Goal: Information Seeking & Learning: Learn about a topic

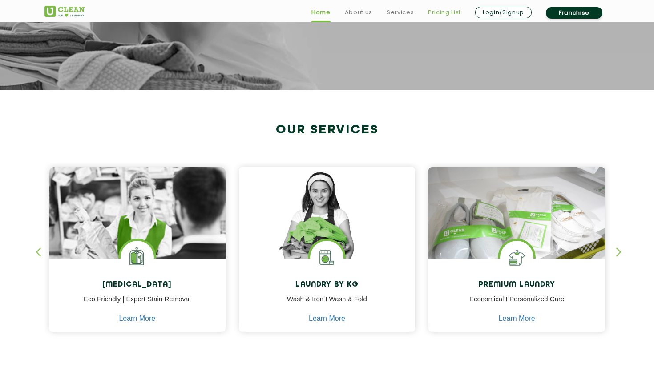
scroll to position [268, 0]
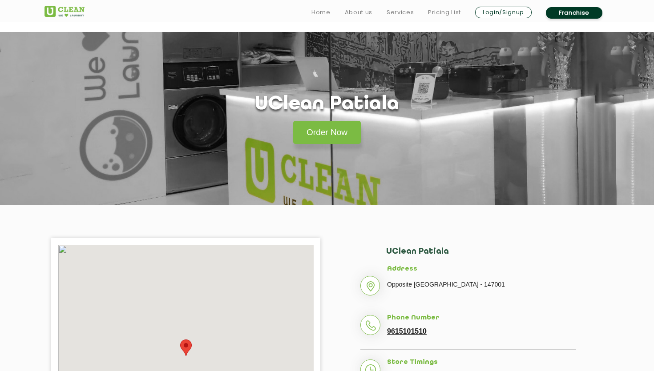
scroll to position [90, 0]
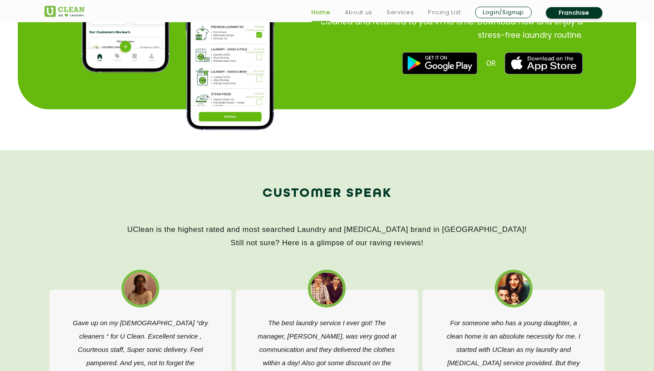
scroll to position [1258, 0]
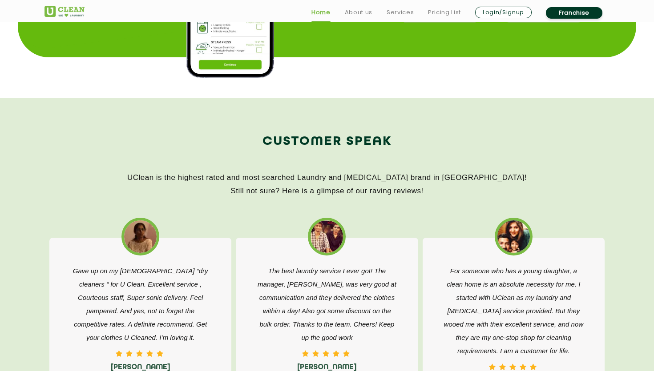
click at [591, 9] on link "Franchise" at bounding box center [574, 13] width 56 height 12
